Goal: Task Accomplishment & Management: Manage account settings

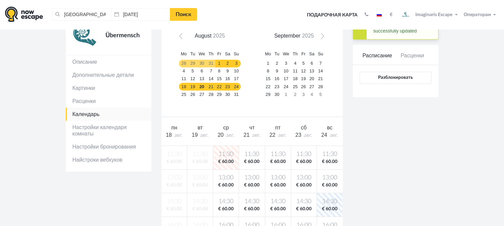
scroll to position [56, 0]
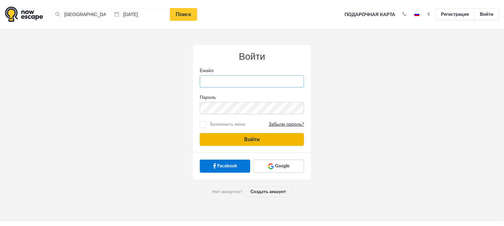
type input "anatoly@imaginaris.ee"
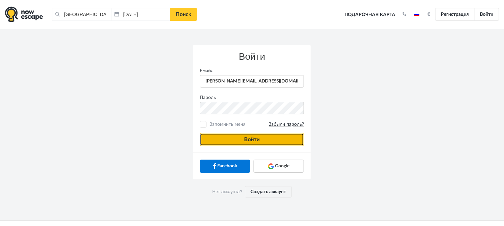
click at [244, 138] on button "Войти" at bounding box center [252, 139] width 104 height 13
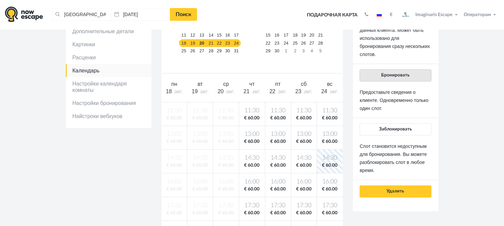
scroll to position [99, 0]
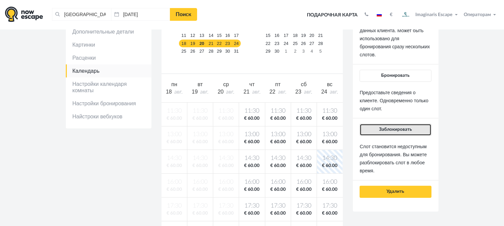
click at [382, 133] on button "Заблокировать" at bounding box center [396, 130] width 72 height 12
click at [364, 133] on button "Заблокировать" at bounding box center [396, 130] width 72 height 12
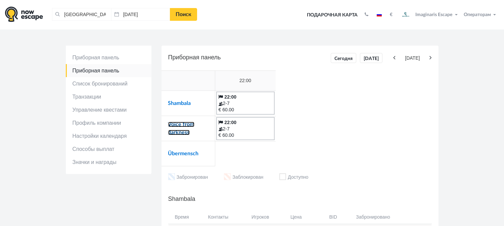
click at [183, 125] on link "Voice from darkness" at bounding box center [181, 128] width 26 height 13
click at [175, 103] on link "Shambala" at bounding box center [179, 103] width 23 height 5
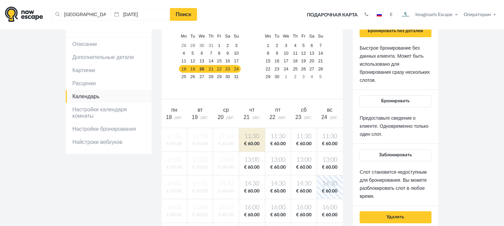
scroll to position [85, 0]
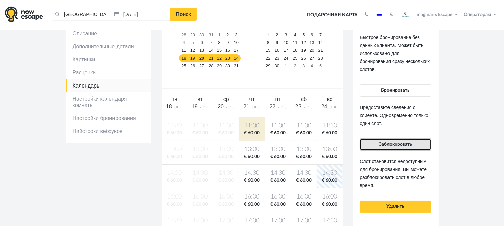
click at [388, 143] on span "Заблокировать" at bounding box center [395, 144] width 33 height 5
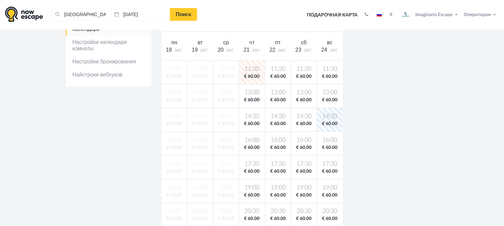
scroll to position [149, 0]
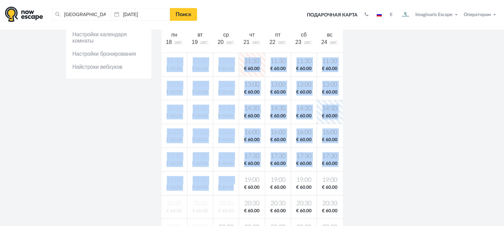
drag, startPoint x: 351, startPoint y: 142, endPoint x: 228, endPoint y: 191, distance: 132.3
click at [228, 191] on div "Voice from darkness Описание Дополнительные детали Картинки Расценки Календарь" at bounding box center [252, 126] width 383 height 407
click at [404, 164] on div "Voice from darkness Описание Дополнительные детали Картинки Расценки Календарь" at bounding box center [252, 126] width 383 height 407
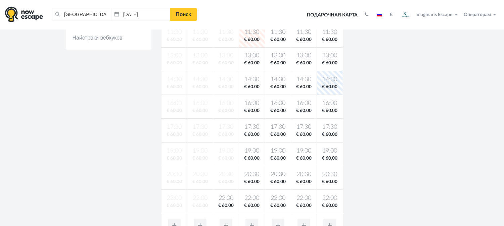
scroll to position [182, 0]
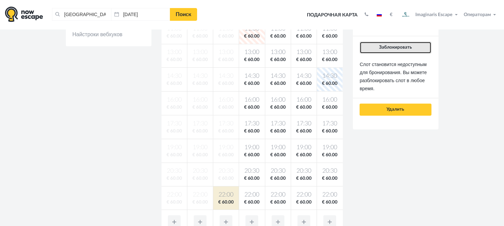
click at [404, 46] on span "Заблокировать" at bounding box center [395, 47] width 33 height 5
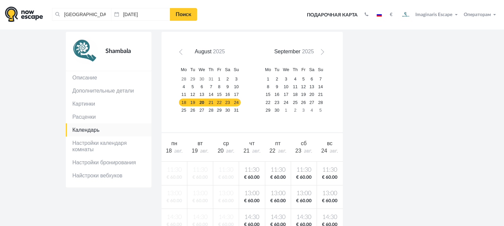
scroll to position [46, 0]
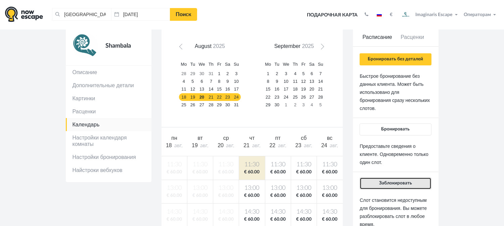
click at [379, 179] on button "Заблокировать" at bounding box center [396, 184] width 72 height 12
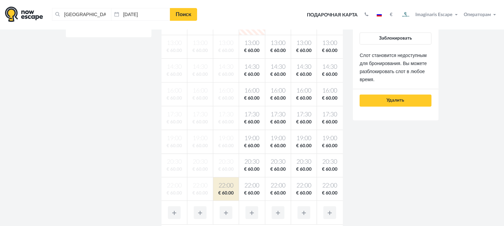
scroll to position [189, 0]
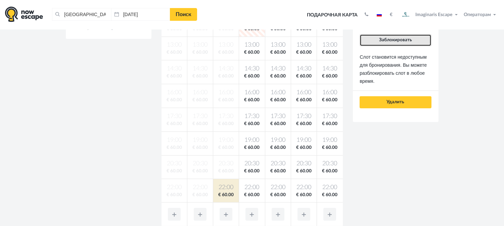
click at [381, 39] on span "Заблокировать" at bounding box center [395, 40] width 33 height 5
